Goal: Task Accomplishment & Management: Manage account settings

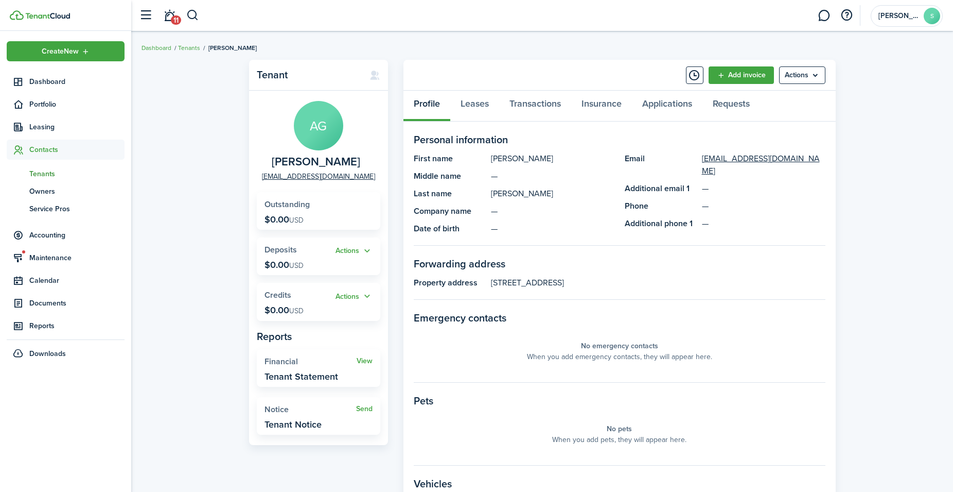
click at [39, 171] on span "Tenants" at bounding box center [76, 173] width 95 height 11
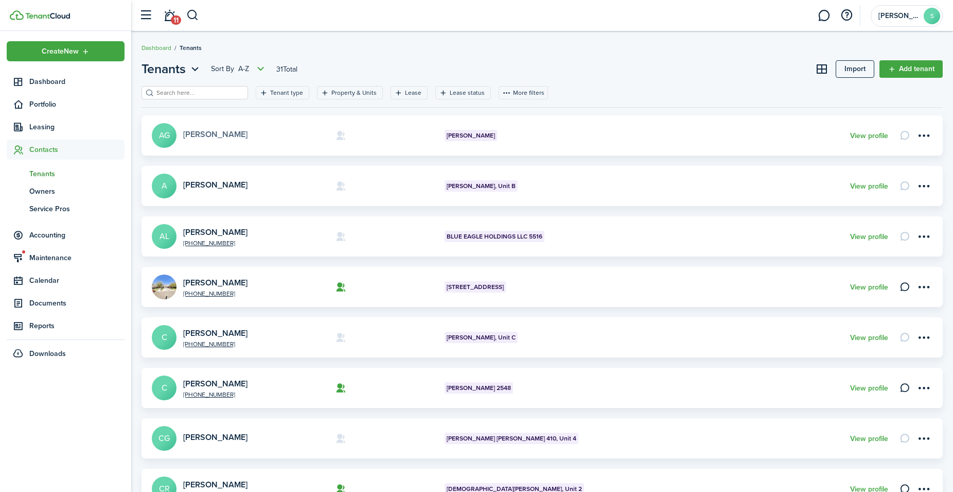
click at [214, 134] on link "[PERSON_NAME]" at bounding box center [215, 134] width 64 height 12
click at [231, 183] on link "[PERSON_NAME]" at bounding box center [215, 185] width 64 height 12
click at [202, 231] on link "[PERSON_NAME]" at bounding box center [215, 232] width 64 height 12
click at [244, 278] on link "[PERSON_NAME]" at bounding box center [215, 282] width 64 height 12
click at [208, 330] on link "[PERSON_NAME]" at bounding box center [215, 333] width 64 height 12
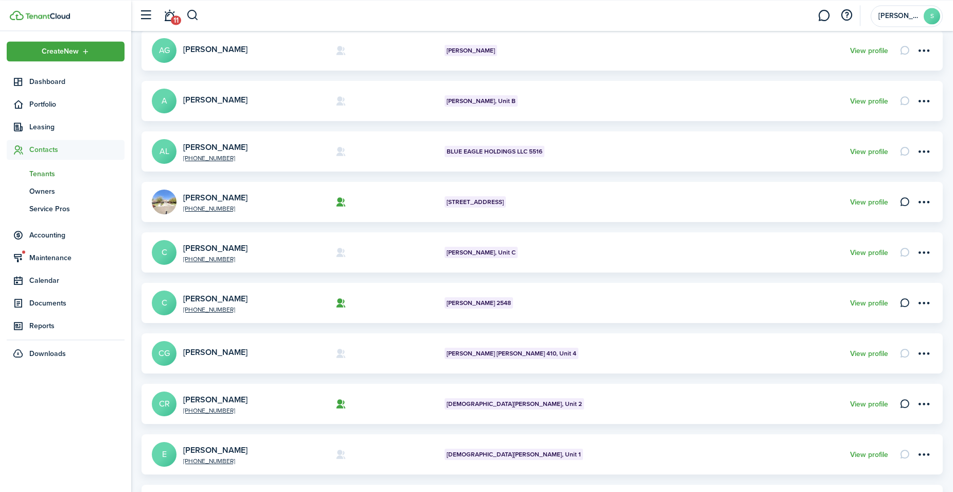
scroll to position [105, 0]
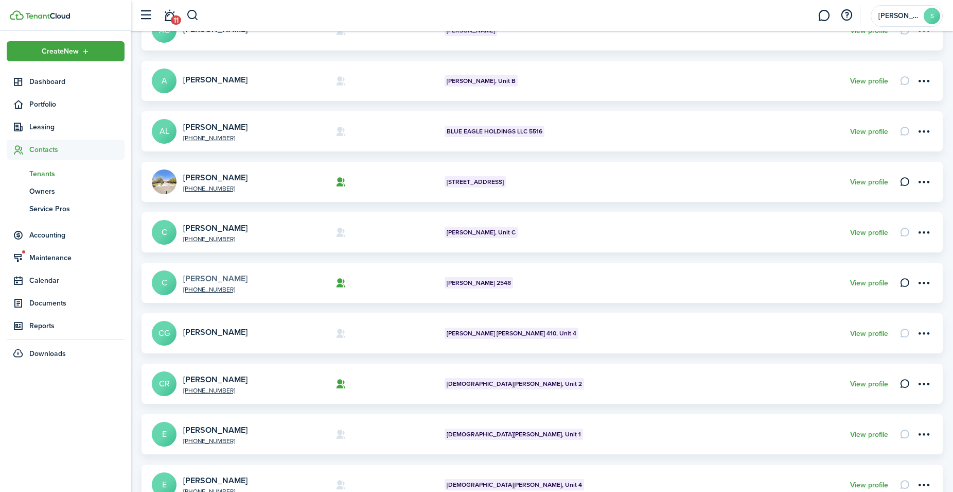
click at [215, 274] on link "[PERSON_NAME]" at bounding box center [215, 278] width 64 height 12
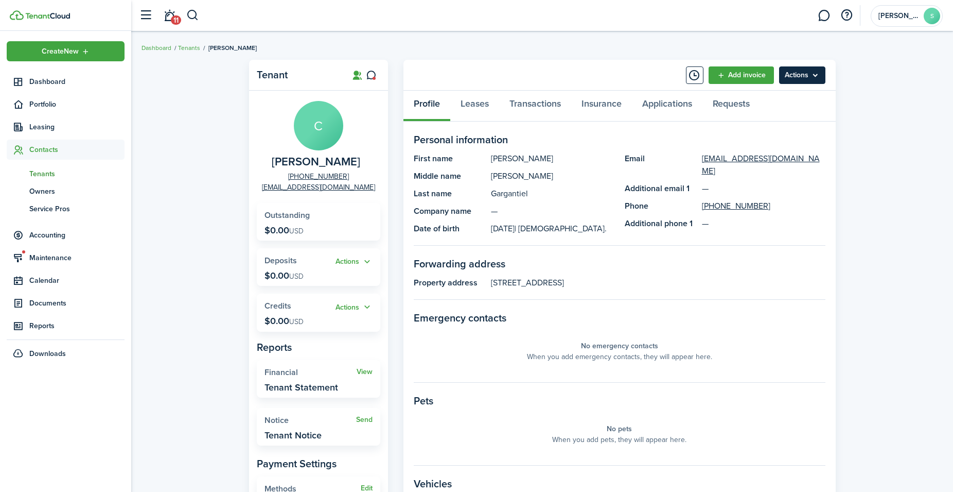
click at [793, 82] on menu-btn "Actions" at bounding box center [802, 75] width 46 height 18
click at [750, 97] on link "Edit" at bounding box center [781, 98] width 90 height 18
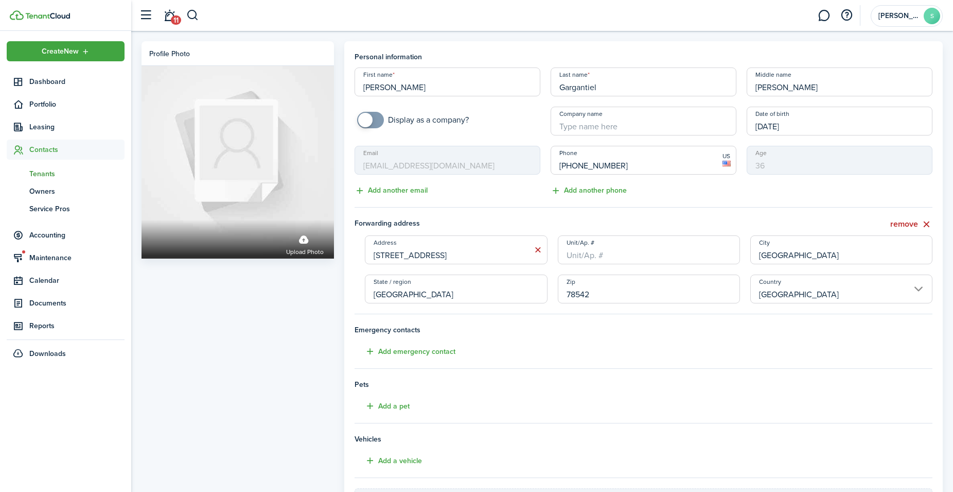
click at [387, 89] on input "[PERSON_NAME]" at bounding box center [448, 81] width 186 height 29
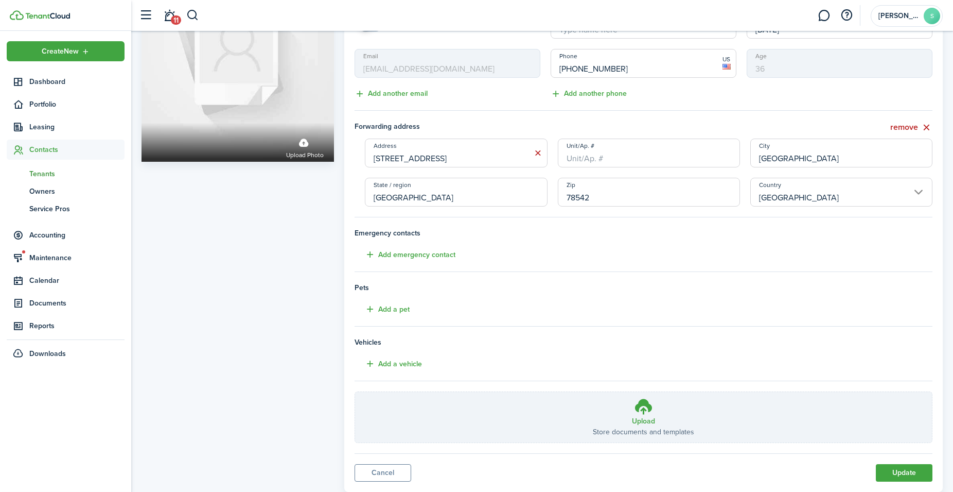
scroll to position [125, 0]
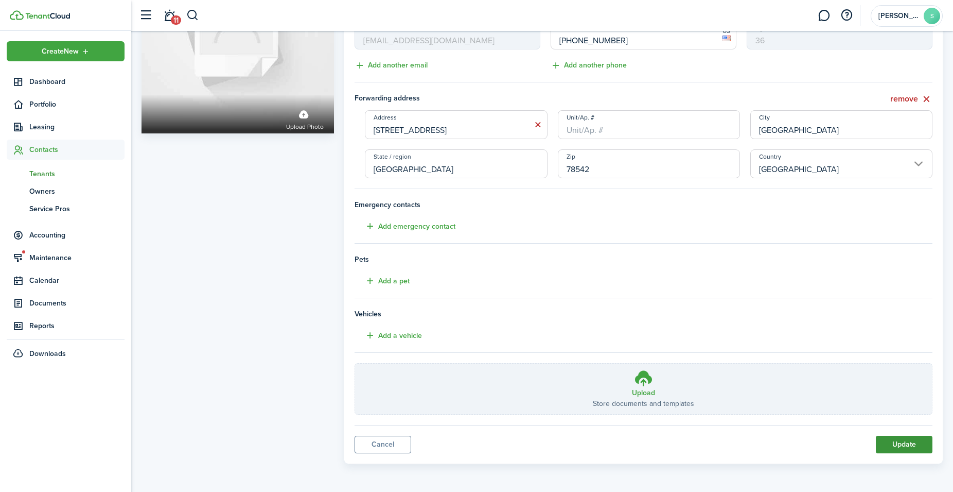
type input "[PERSON_NAME]"
click at [902, 446] on button "Update" at bounding box center [904, 444] width 57 height 18
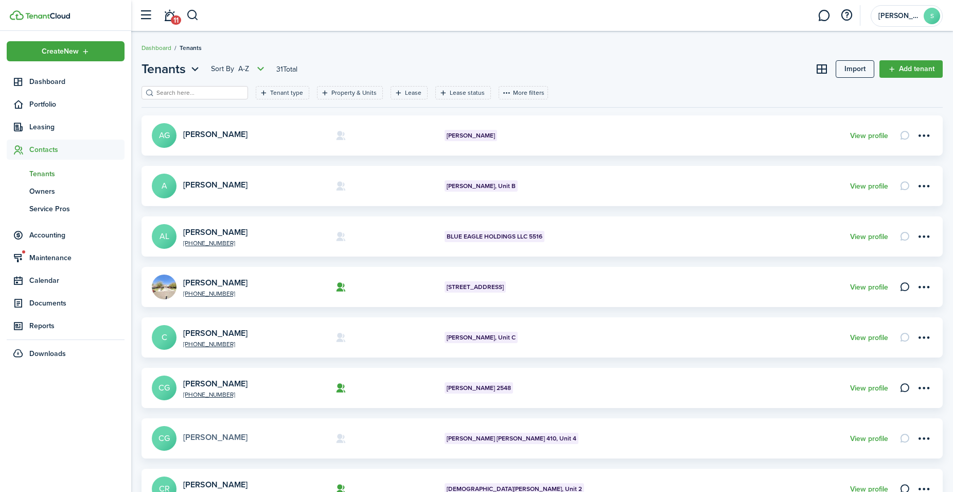
click at [229, 436] on link "[PERSON_NAME]" at bounding box center [215, 437] width 64 height 12
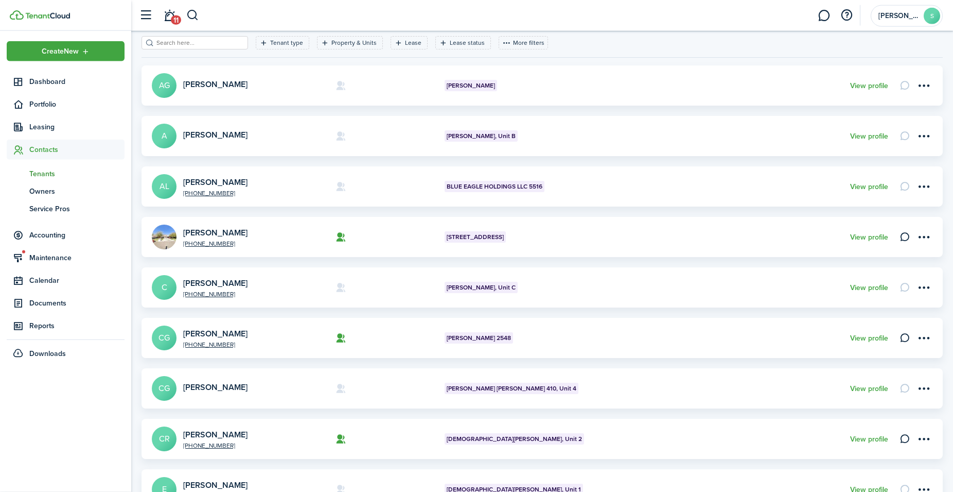
scroll to position [158, 0]
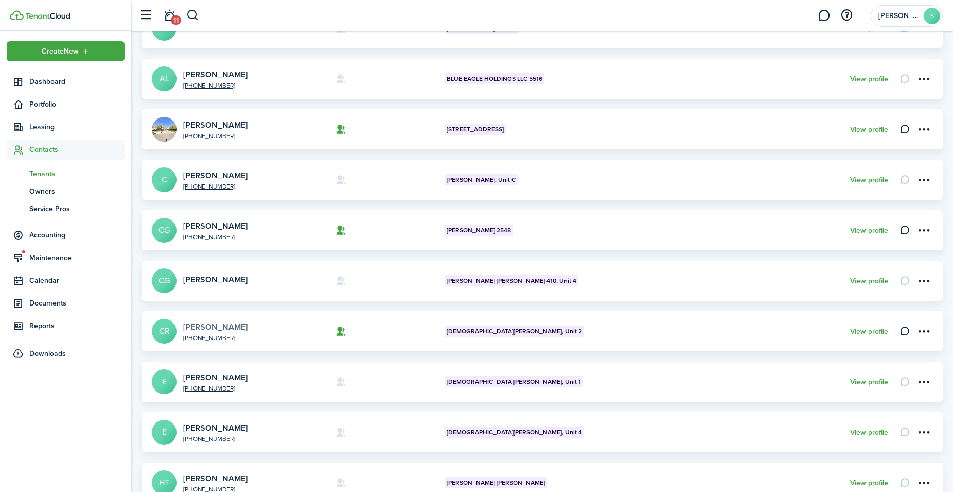
click at [208, 328] on link "[PERSON_NAME]" at bounding box center [215, 327] width 64 height 12
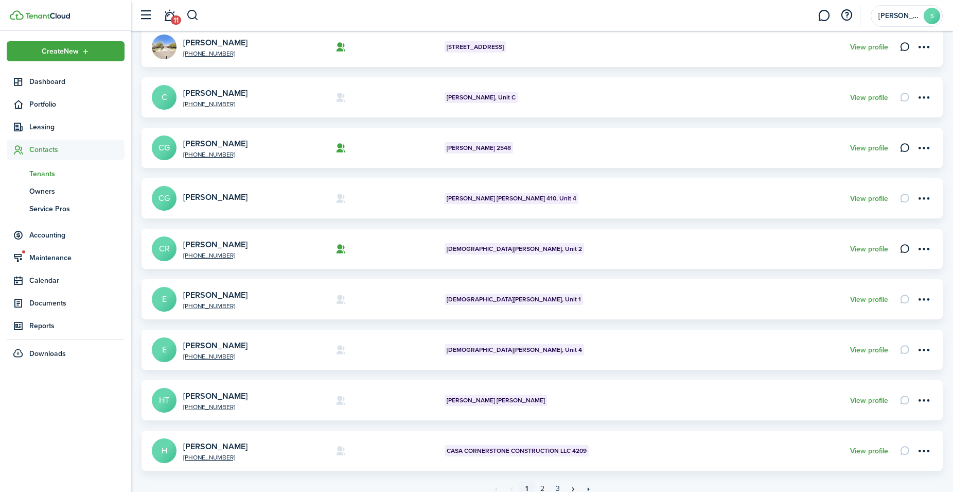
scroll to position [263, 0]
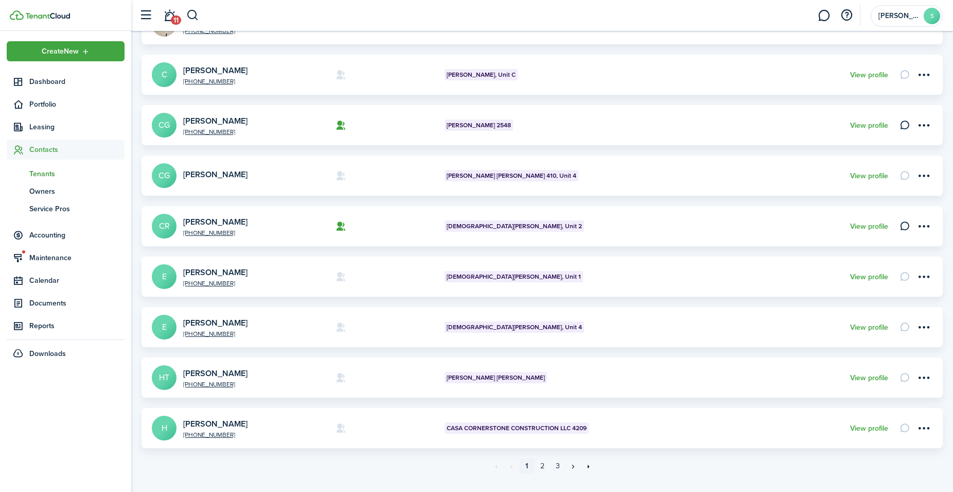
click at [162, 282] on avatar-text "E" at bounding box center [164, 276] width 25 height 25
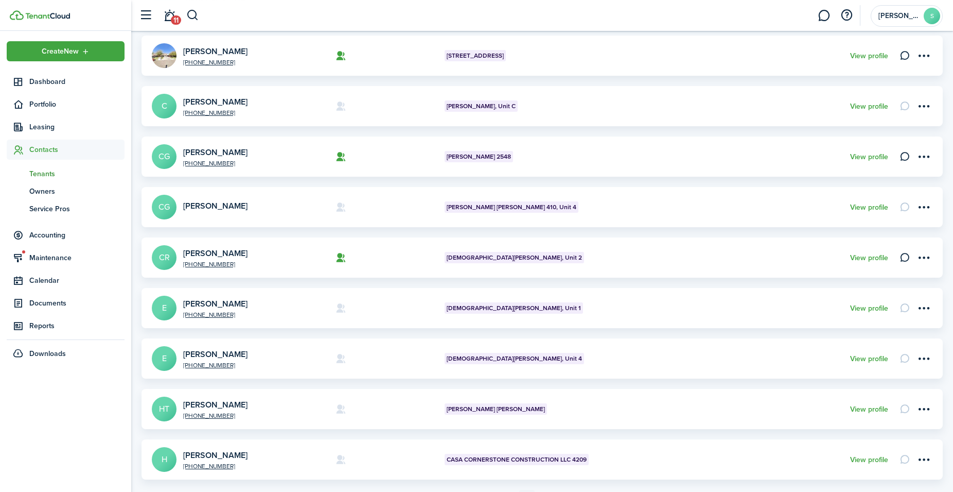
scroll to position [231, 0]
click at [159, 360] on avatar-text "E" at bounding box center [164, 358] width 25 height 25
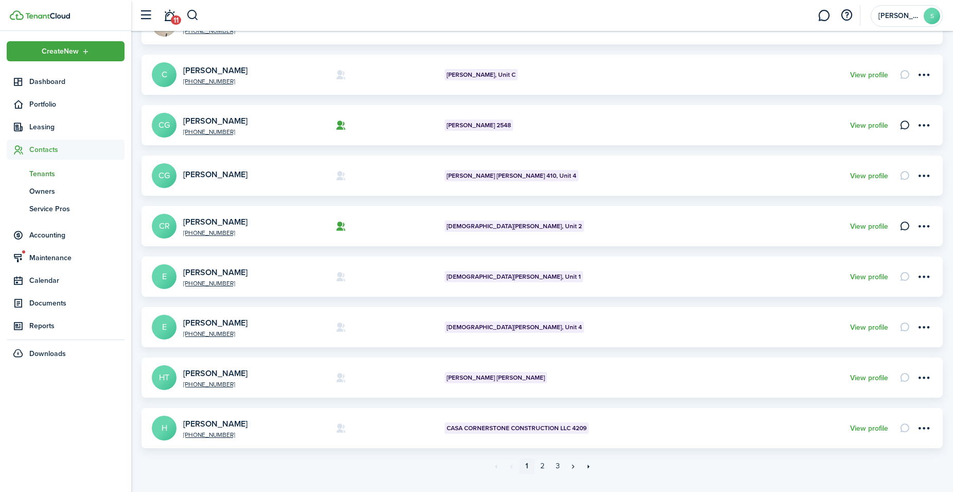
scroll to position [283, 0]
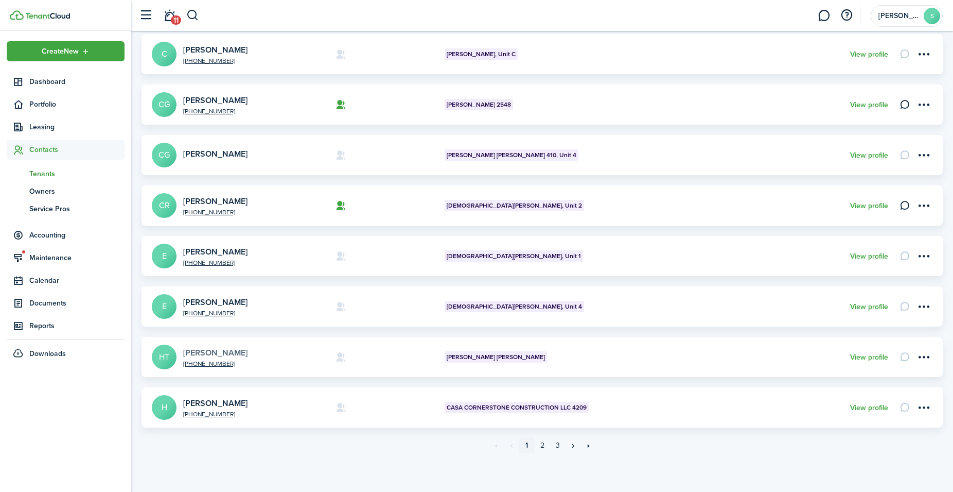
click at [205, 353] on link "[PERSON_NAME]" at bounding box center [215, 352] width 64 height 12
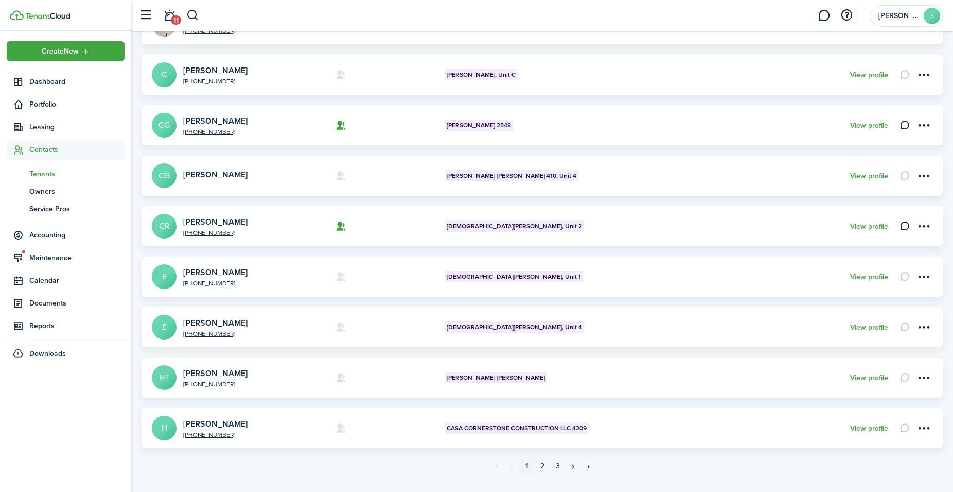
scroll to position [283, 0]
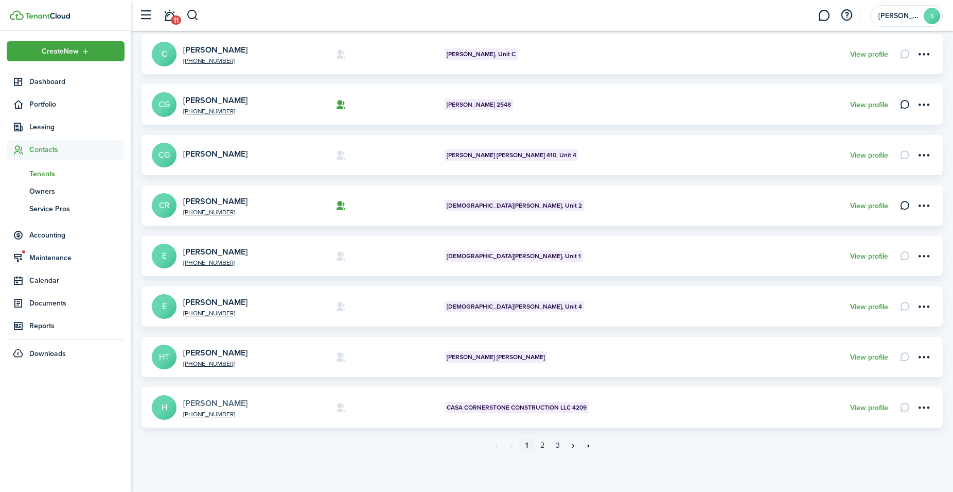
click at [202, 400] on link "[PERSON_NAME]" at bounding box center [215, 403] width 64 height 12
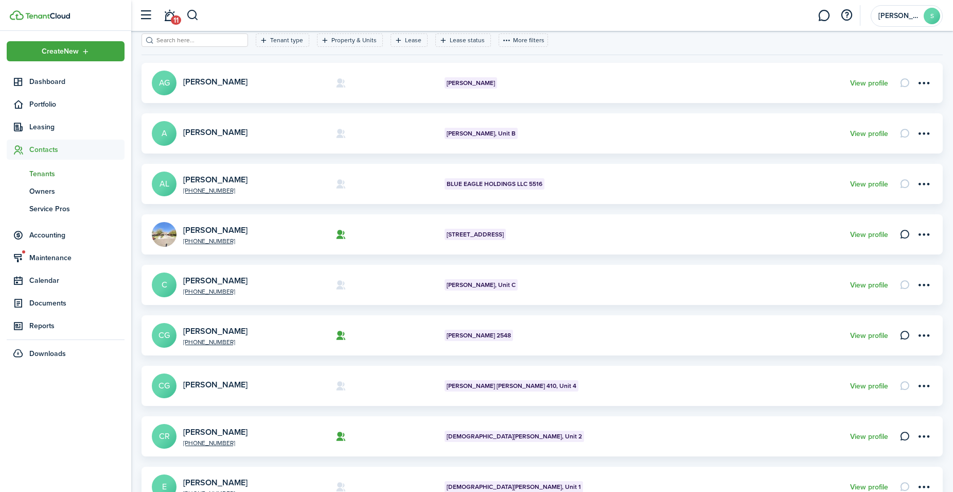
scroll to position [283, 0]
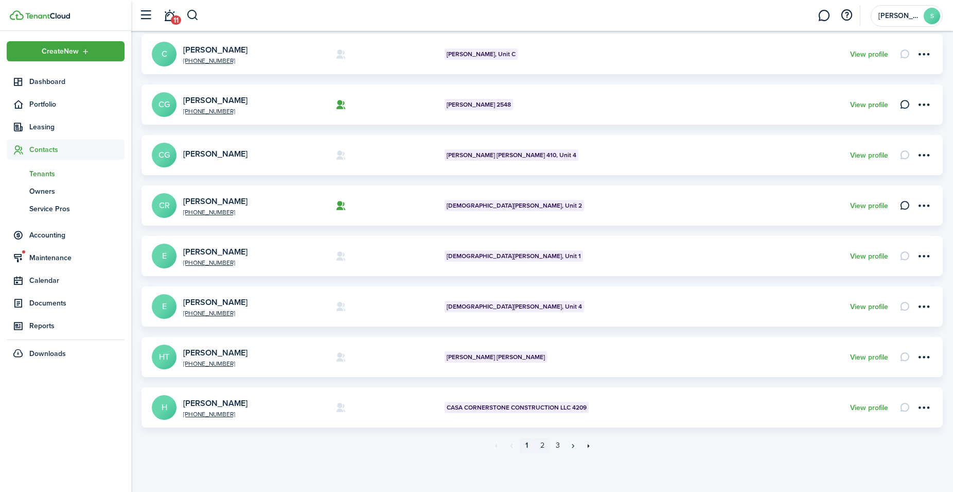
click at [544, 444] on link "2" at bounding box center [542, 445] width 15 height 15
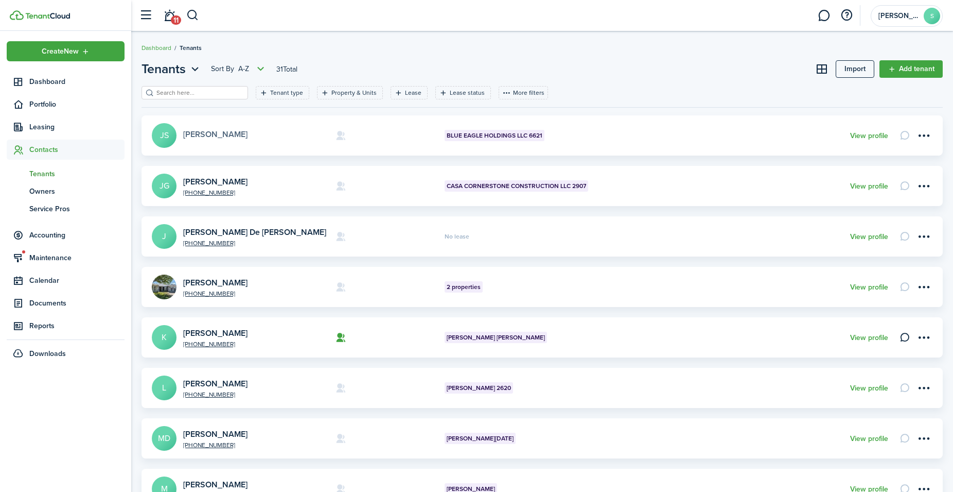
click at [201, 134] on link "[PERSON_NAME]" at bounding box center [215, 134] width 64 height 12
click at [187, 179] on link "[PERSON_NAME]" at bounding box center [215, 182] width 64 height 12
click at [207, 229] on link "[PERSON_NAME] De [PERSON_NAME]" at bounding box center [254, 232] width 143 height 12
click at [228, 285] on link "[PERSON_NAME]" at bounding box center [215, 282] width 64 height 12
click at [197, 333] on link "[PERSON_NAME]" at bounding box center [215, 333] width 64 height 12
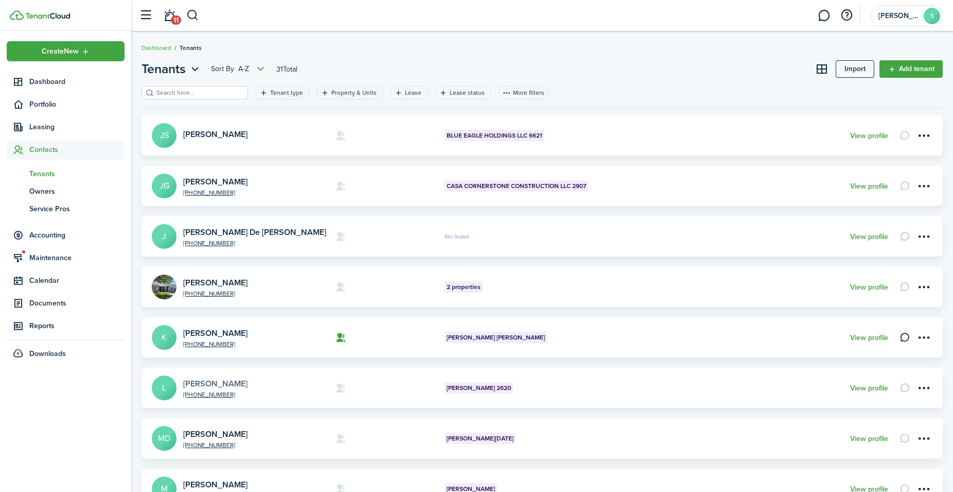
click at [208, 381] on link "[PERSON_NAME]" at bounding box center [215, 383] width 64 height 12
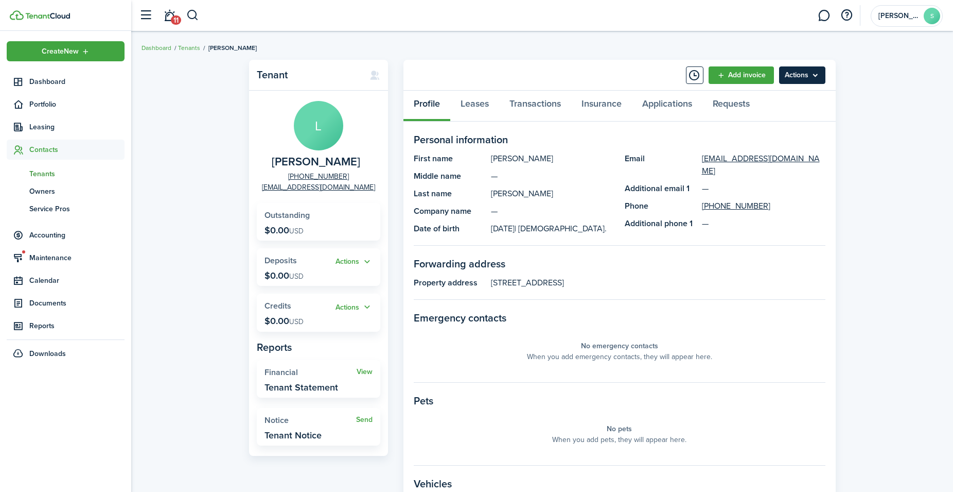
click at [793, 71] on menu-btn "Actions" at bounding box center [802, 75] width 46 height 18
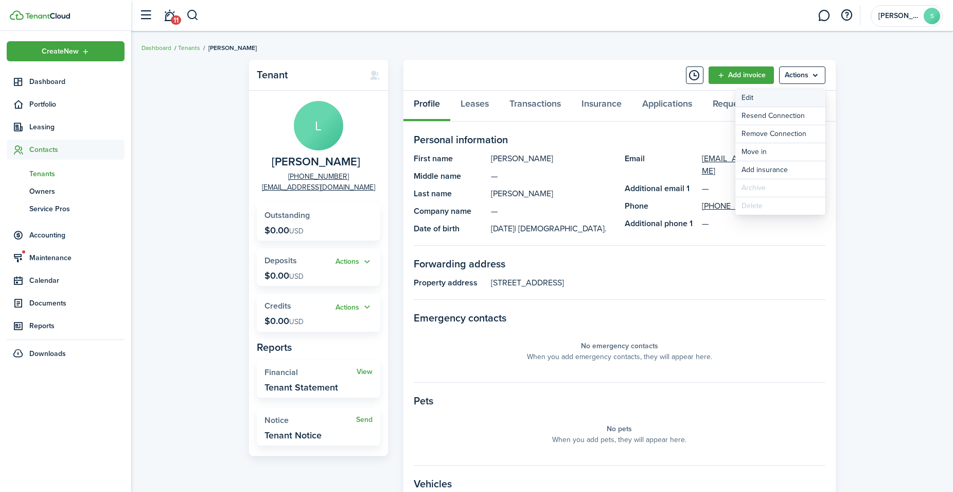
click at [755, 102] on link "Edit" at bounding box center [781, 98] width 90 height 18
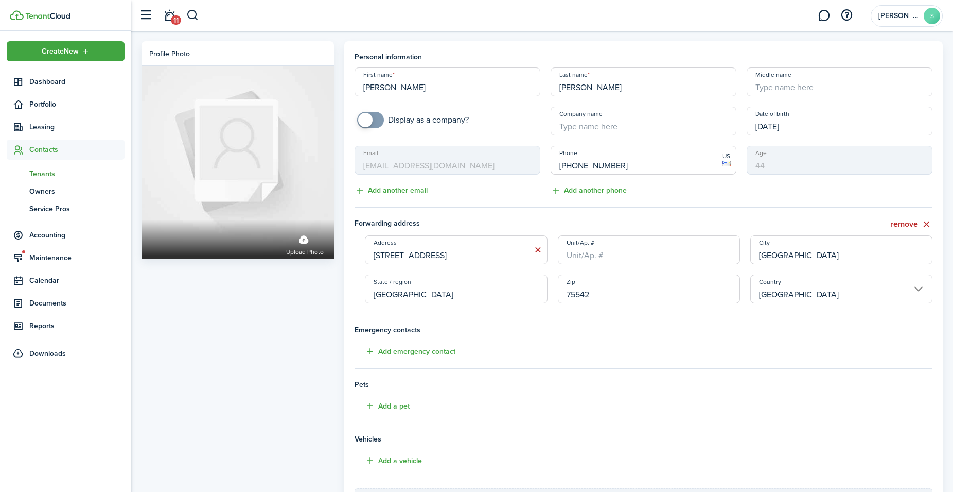
click at [576, 294] on input "75542" at bounding box center [649, 288] width 182 height 29
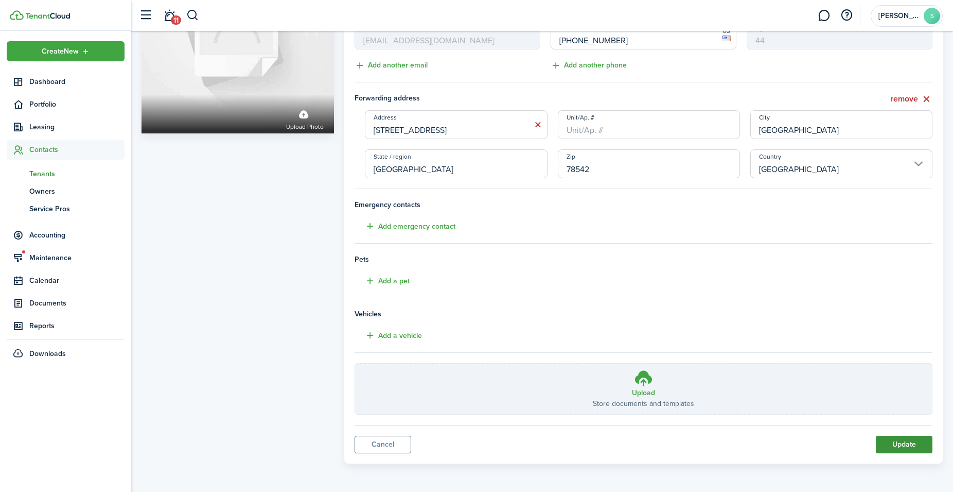
type input "78542"
click at [898, 446] on button "Update" at bounding box center [904, 444] width 57 height 18
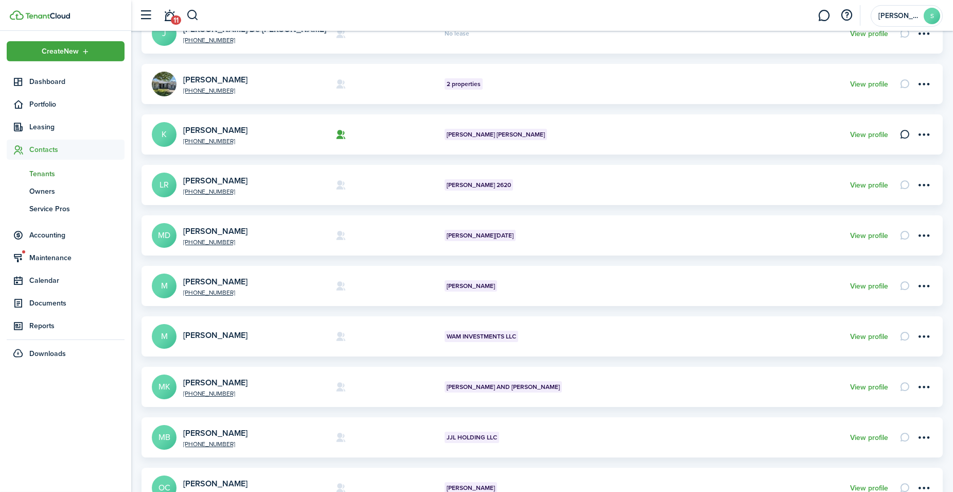
scroll to position [210, 0]
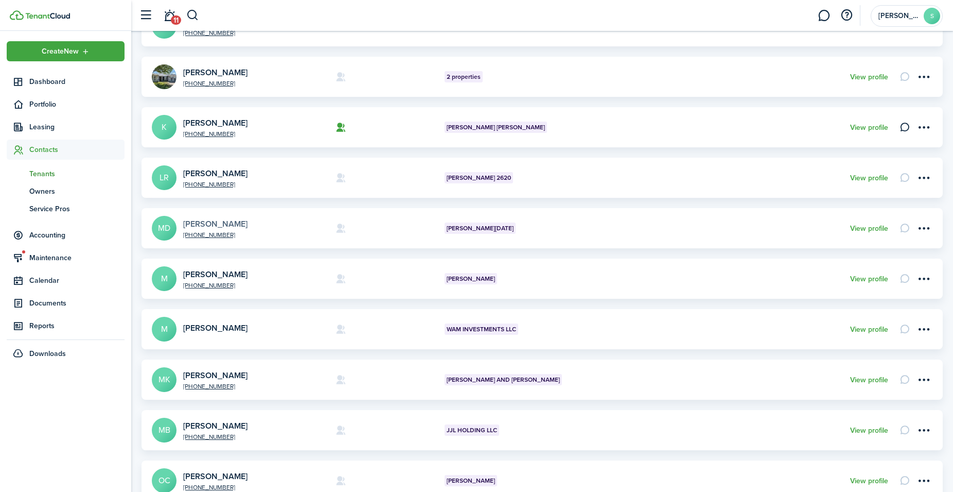
click at [218, 221] on link "[PERSON_NAME]" at bounding box center [215, 224] width 64 height 12
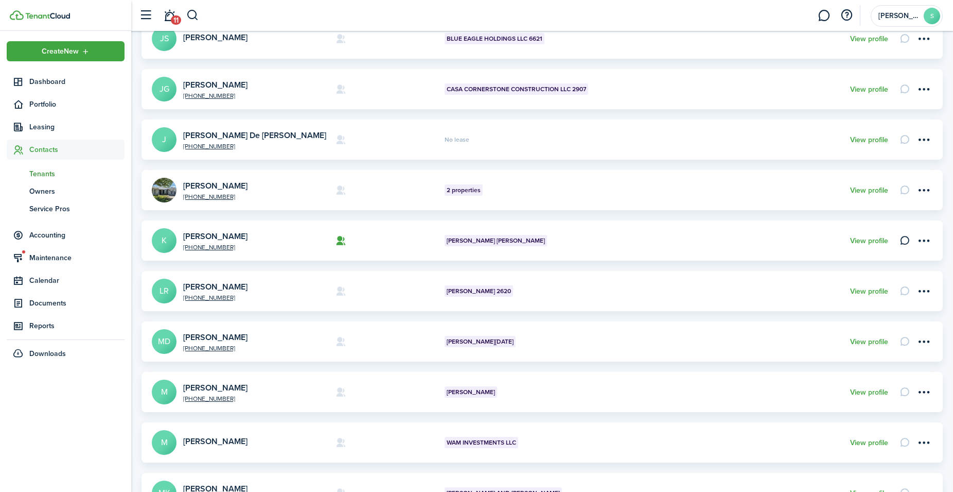
scroll to position [105, 0]
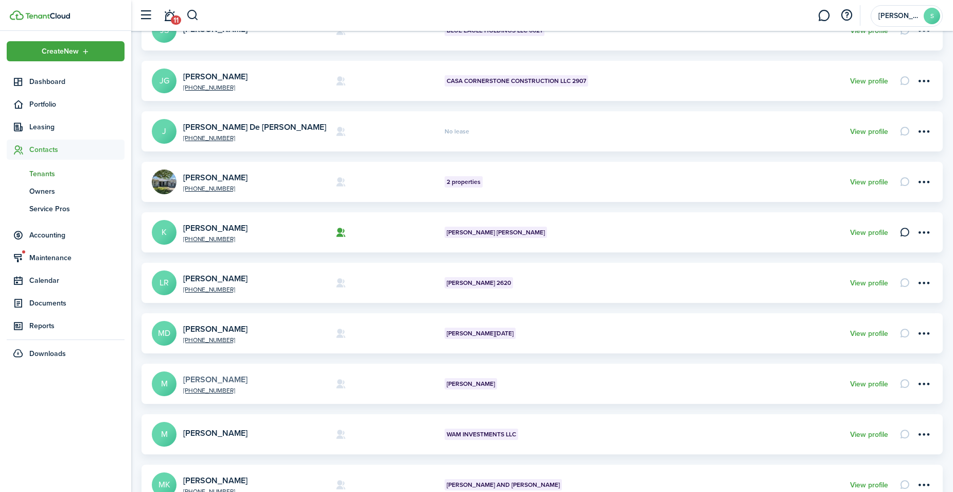
click at [220, 379] on link "[PERSON_NAME]" at bounding box center [215, 379] width 64 height 12
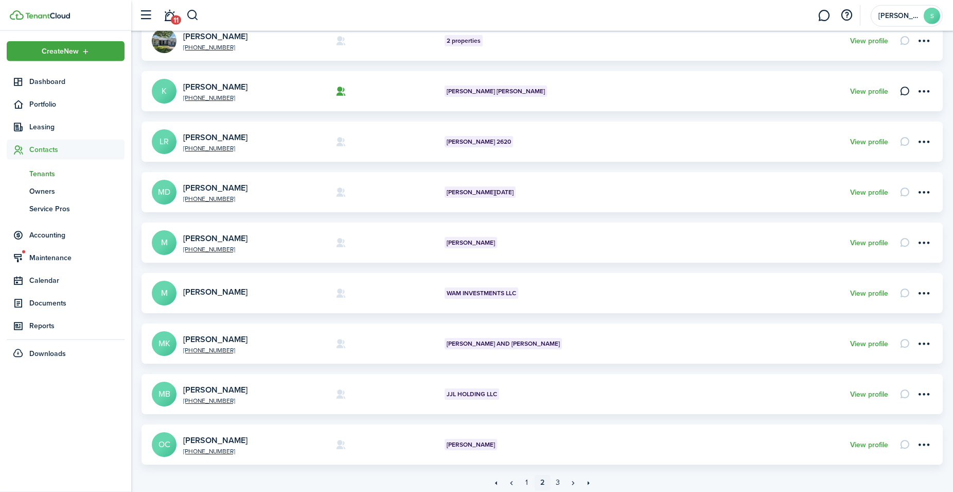
scroll to position [263, 0]
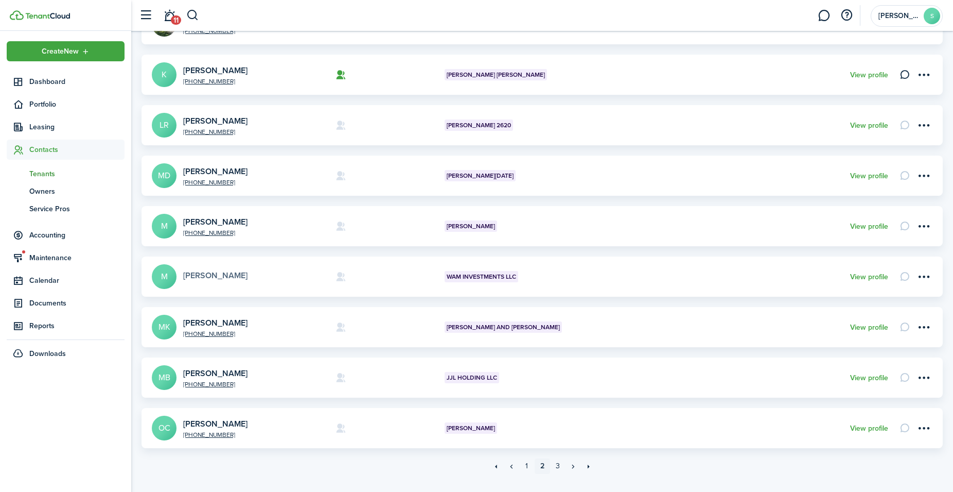
click at [190, 276] on link "[PERSON_NAME]" at bounding box center [215, 275] width 64 height 12
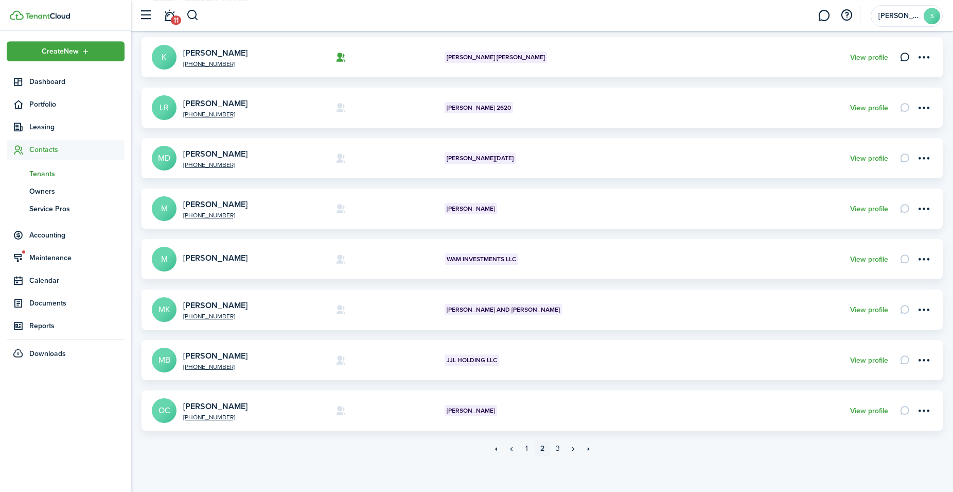
scroll to position [283, 0]
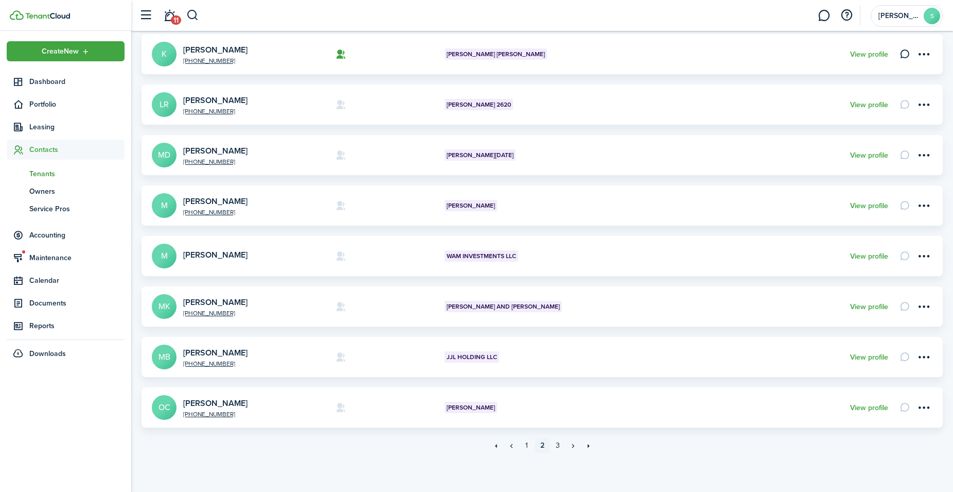
click at [157, 304] on avatar-text "MK" at bounding box center [164, 306] width 25 height 25
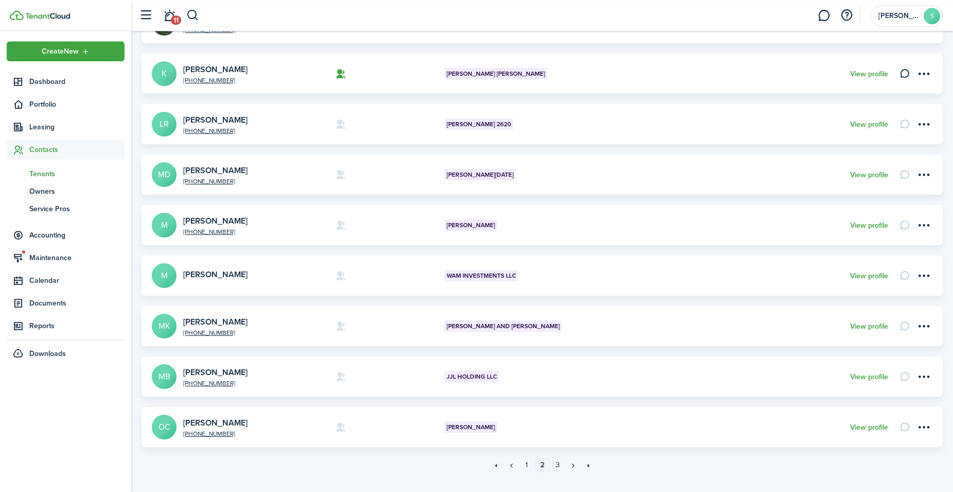
scroll to position [283, 0]
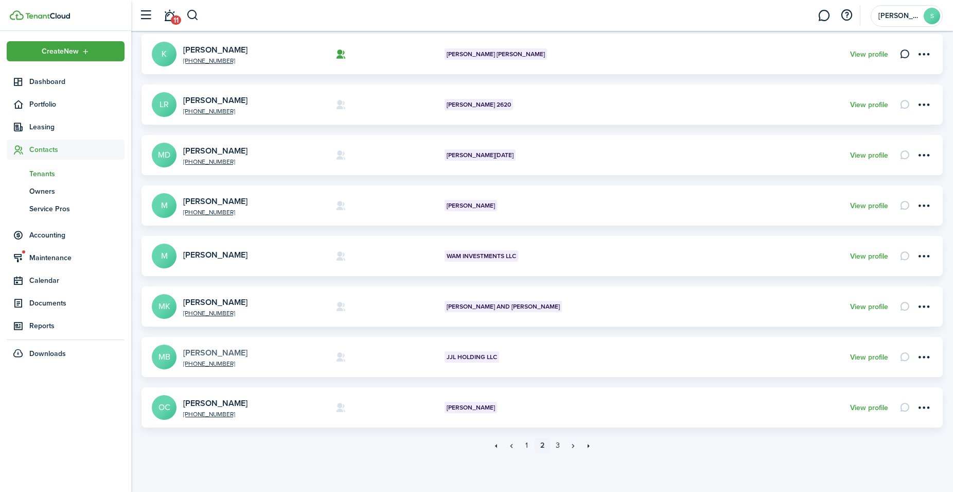
click at [198, 355] on link "[PERSON_NAME]" at bounding box center [215, 352] width 64 height 12
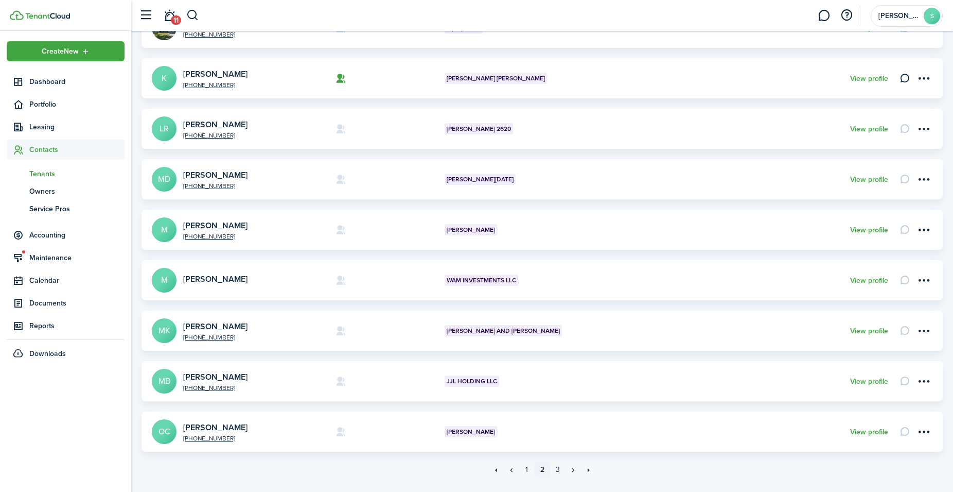
scroll to position [263, 0]
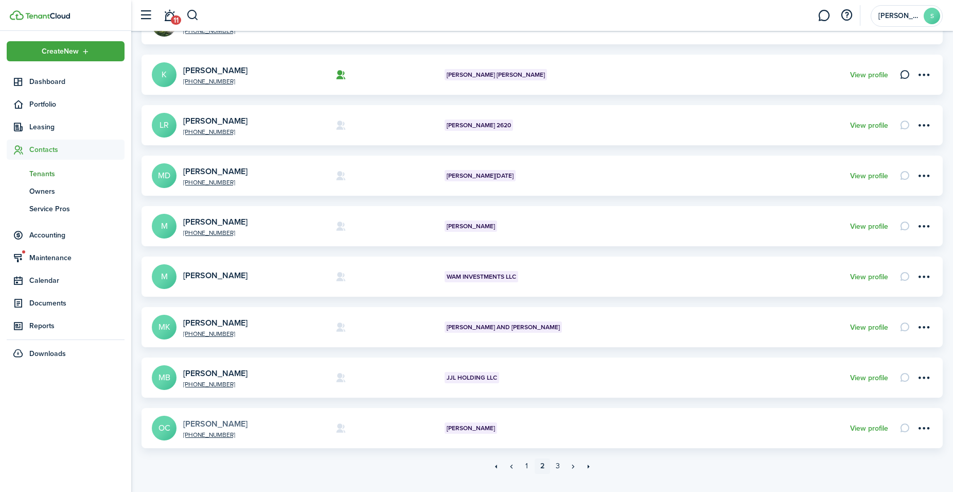
click at [226, 423] on link "[PERSON_NAME]" at bounding box center [215, 423] width 64 height 12
